Goal: Information Seeking & Learning: Learn about a topic

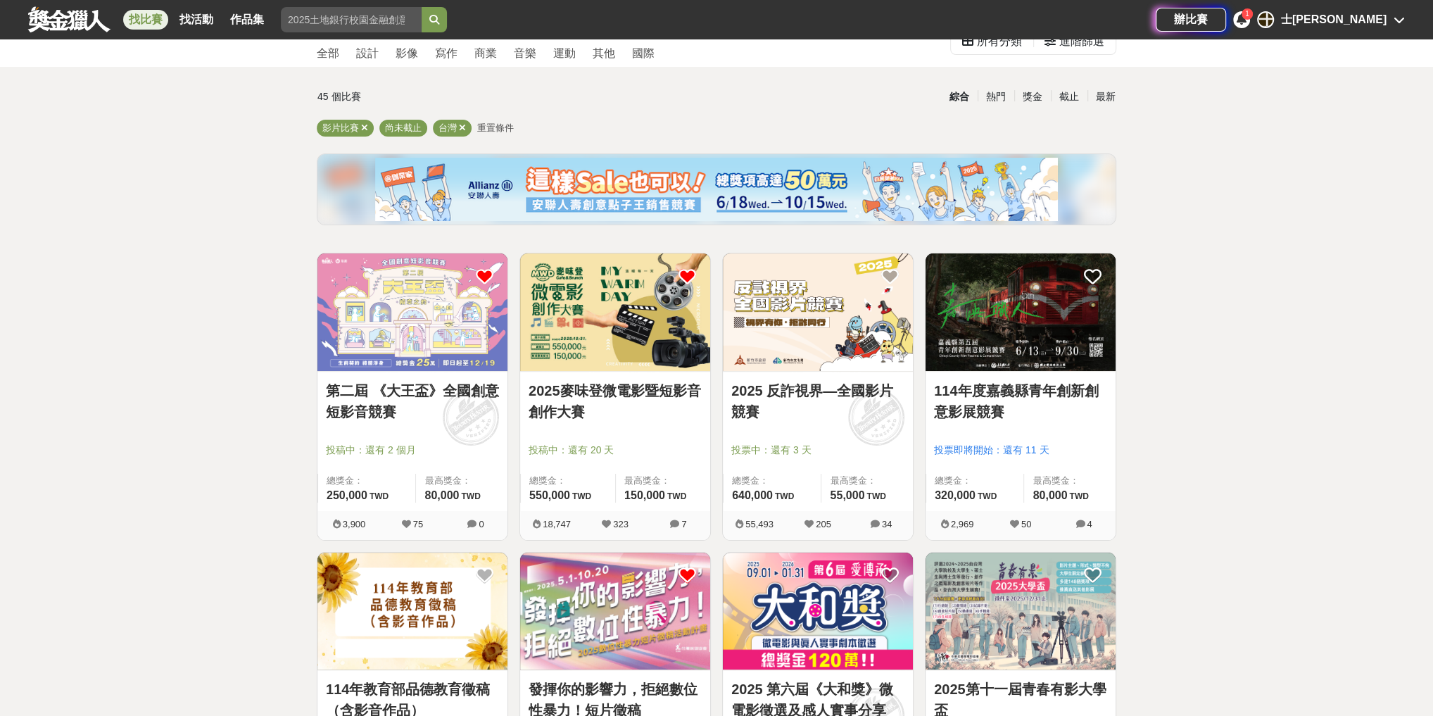
scroll to position [56, 0]
click at [1073, 94] on div "截止" at bounding box center [1069, 96] width 37 height 25
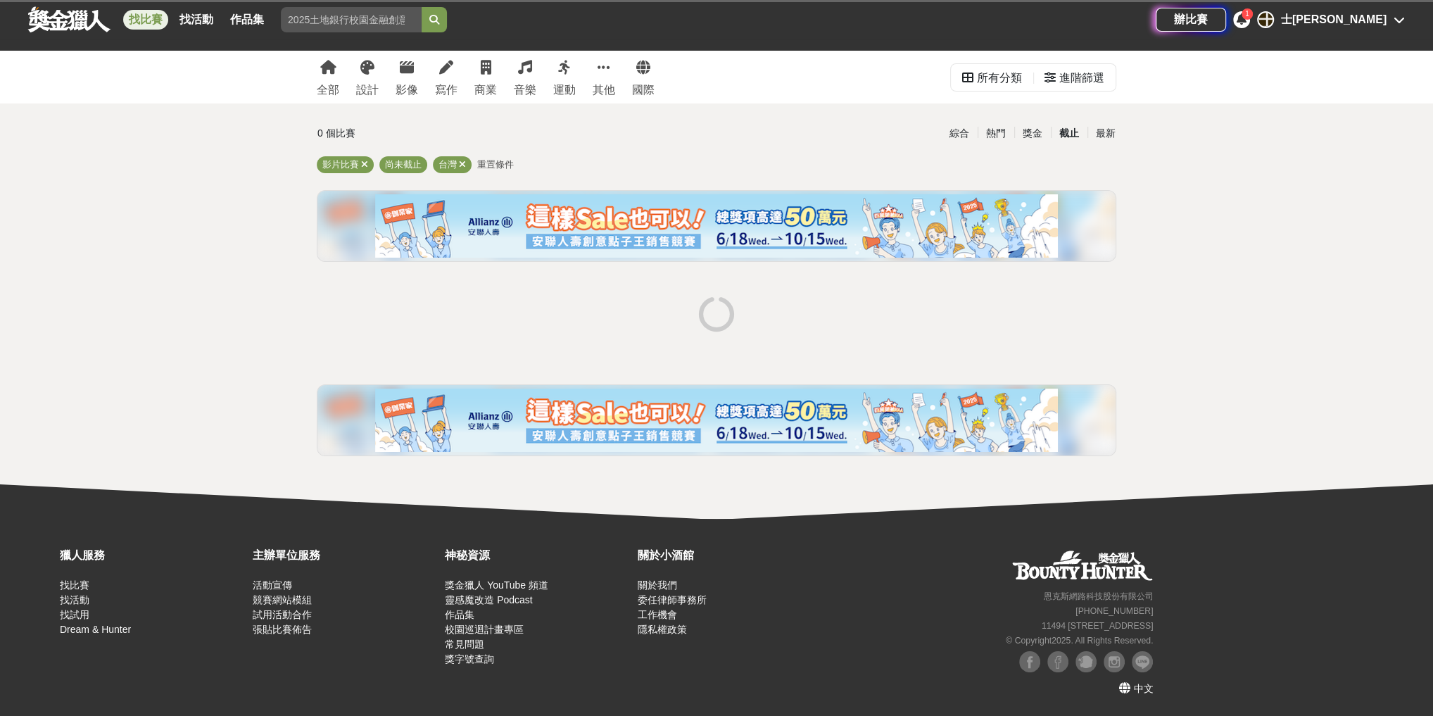
scroll to position [18, 0]
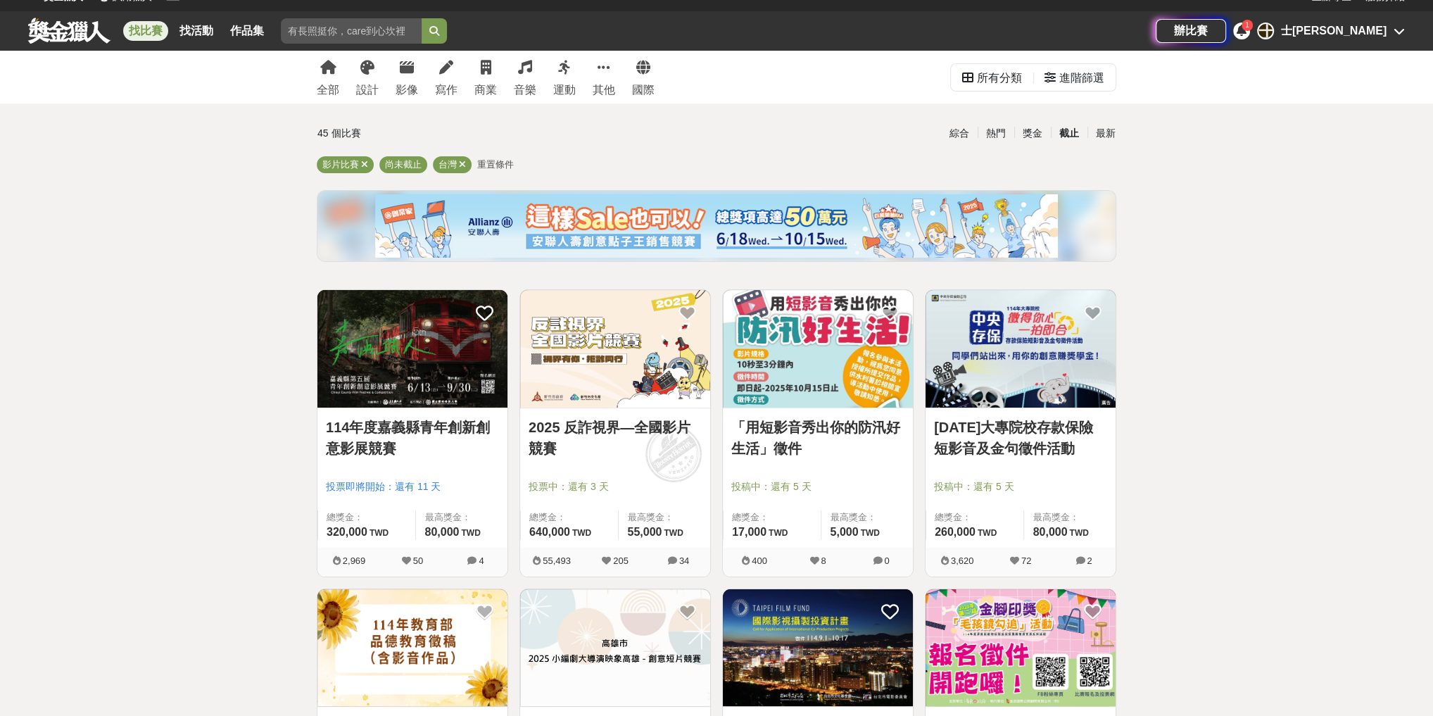
click at [1382, 27] on div "士[PERSON_NAME]" at bounding box center [1334, 31] width 106 height 17
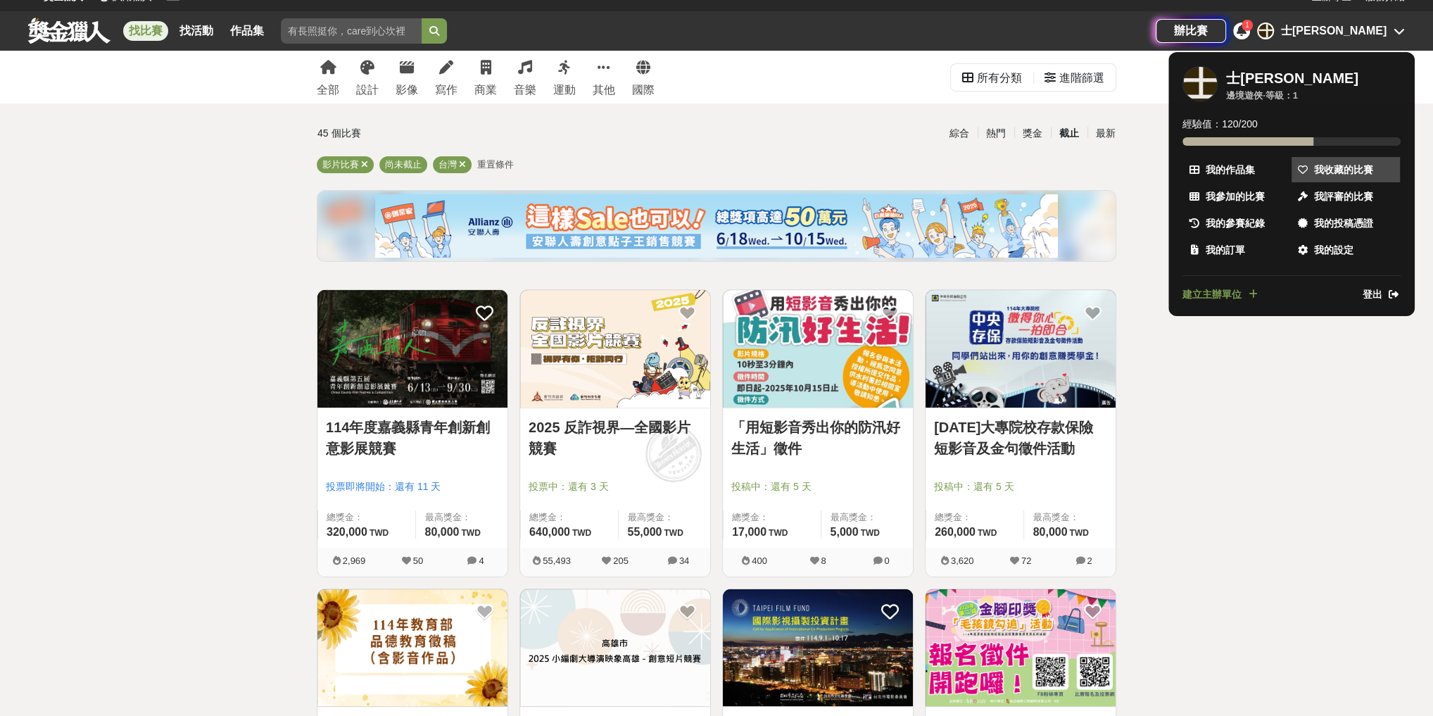
click at [1330, 163] on span "我收藏的比賽" at bounding box center [1343, 170] width 59 height 15
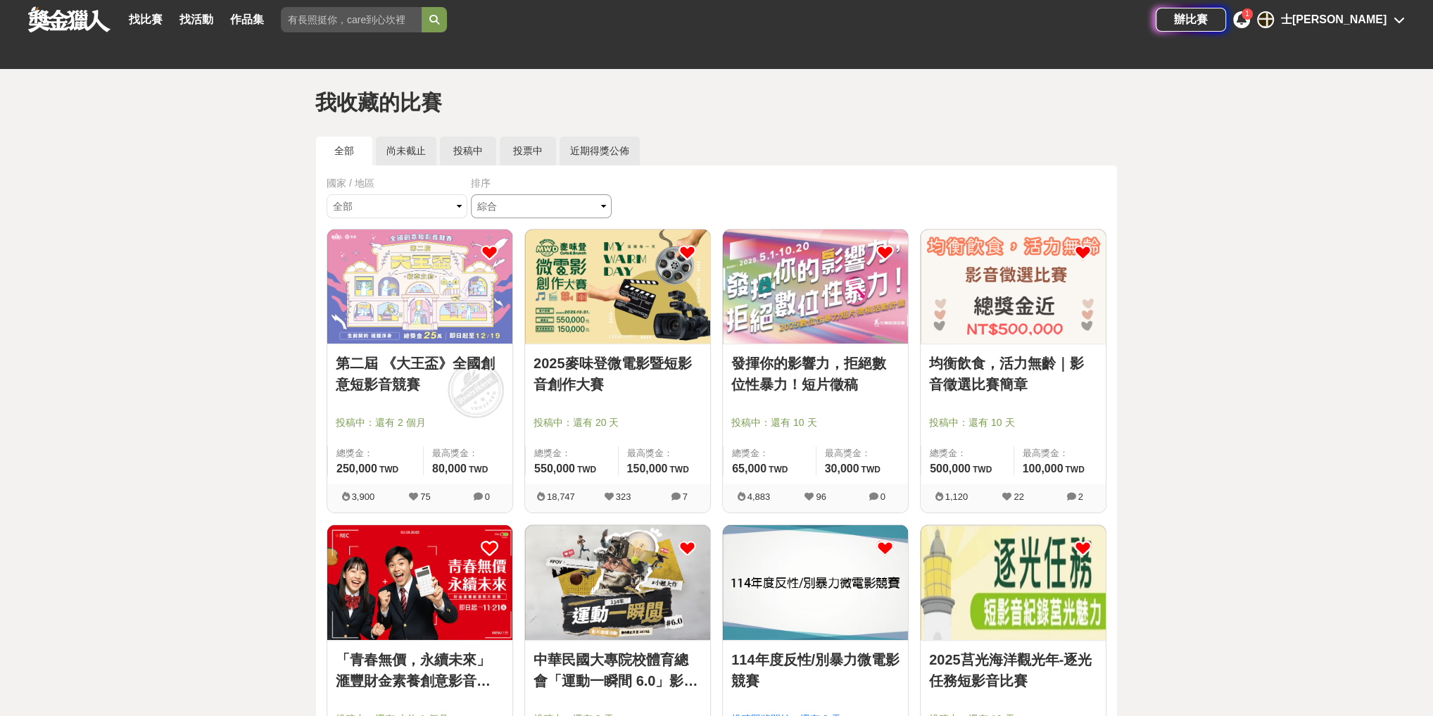
click at [521, 212] on select "綜合 熱門 獎金 截止 最新" at bounding box center [541, 206] width 141 height 24
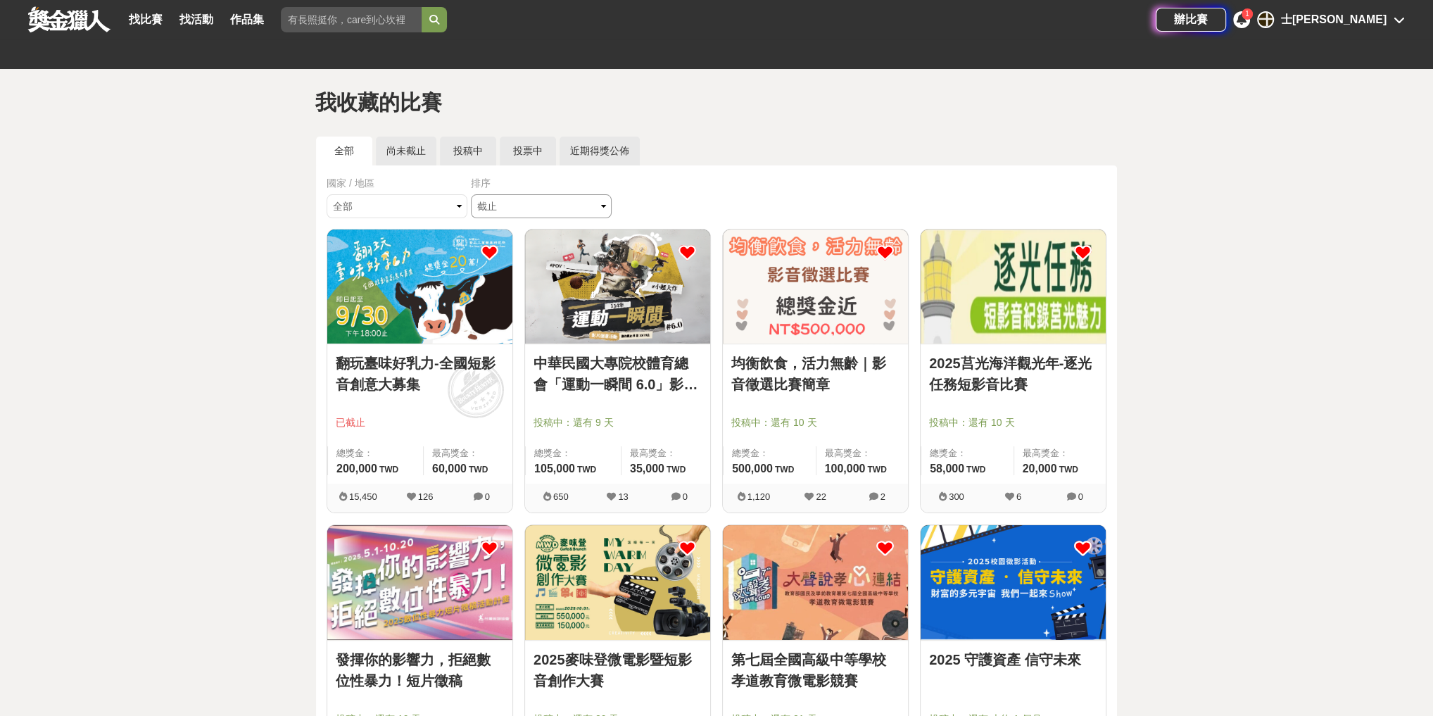
click at [567, 201] on select "綜合 熱門 獎金 截止 最新" at bounding box center [541, 206] width 141 height 24
click at [716, 194] on div "國家 / 地區 全部 台灣 國際 排序 綜合 熱門 獎金 截止 最新" at bounding box center [717, 202] width 780 height 53
click at [797, 388] on link "均衡飲食，活力無齡｜影音徵選比賽簡章" at bounding box center [815, 374] width 168 height 42
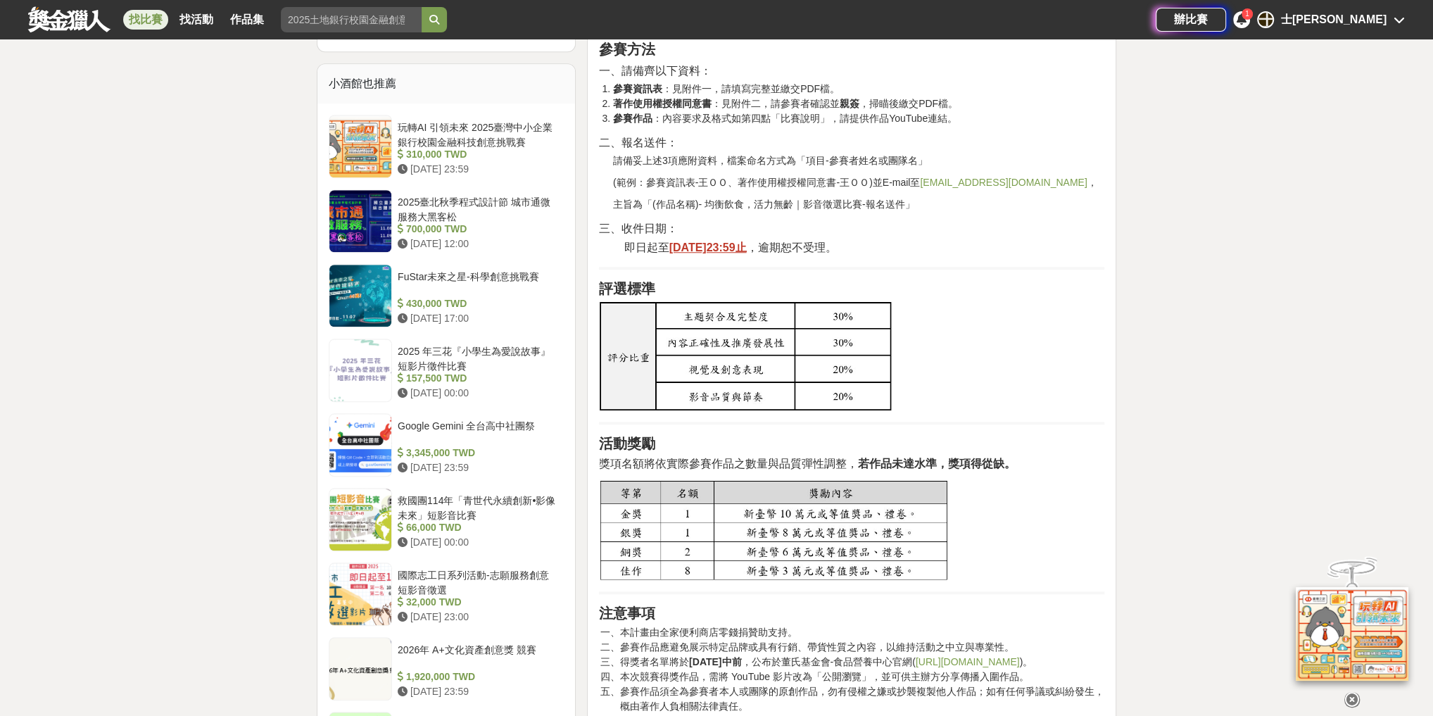
scroll to position [1126, 0]
